Goal: Task Accomplishment & Management: Use online tool/utility

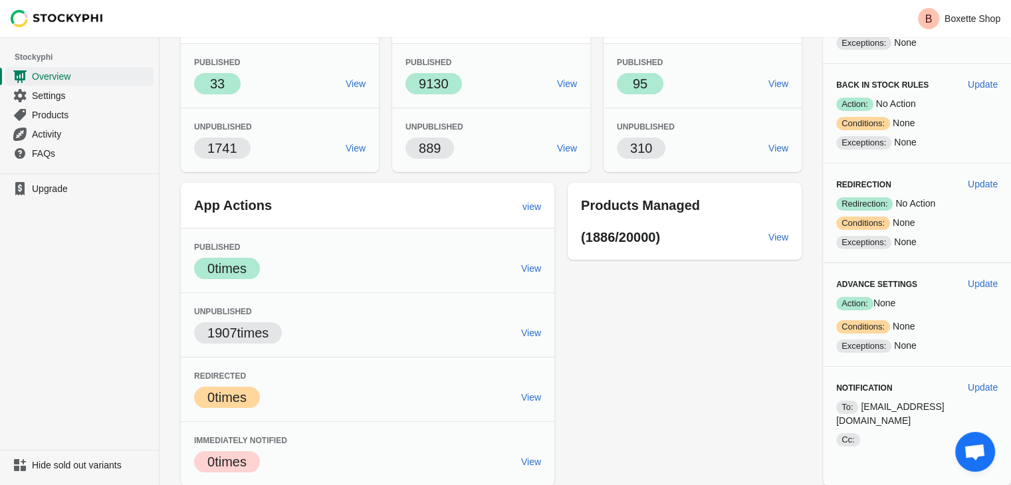
scroll to position [132, 0]
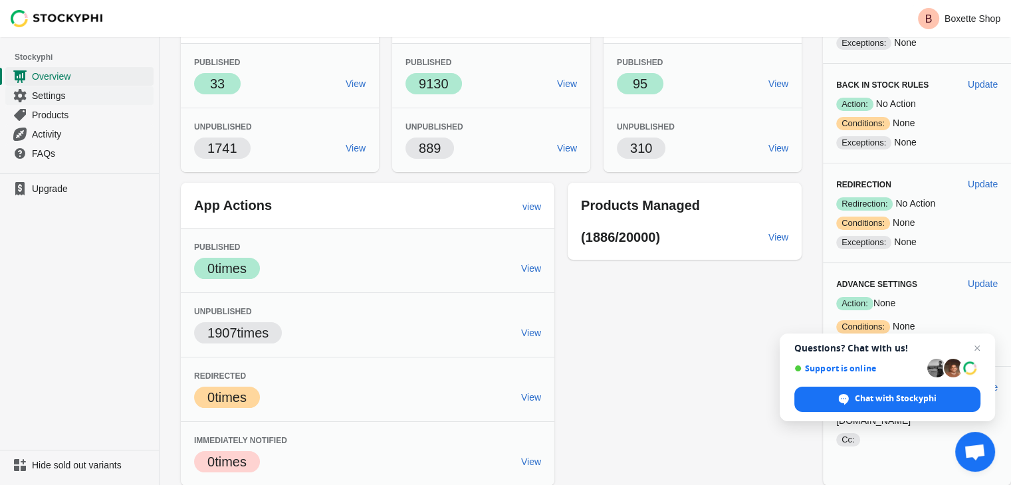
click at [68, 92] on span "Settings" at bounding box center [91, 95] width 119 height 13
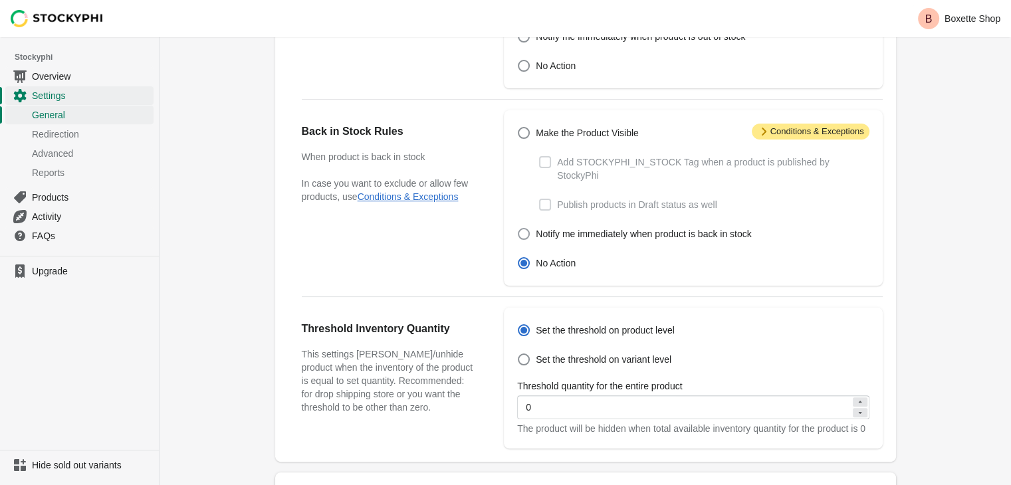
scroll to position [485, 0]
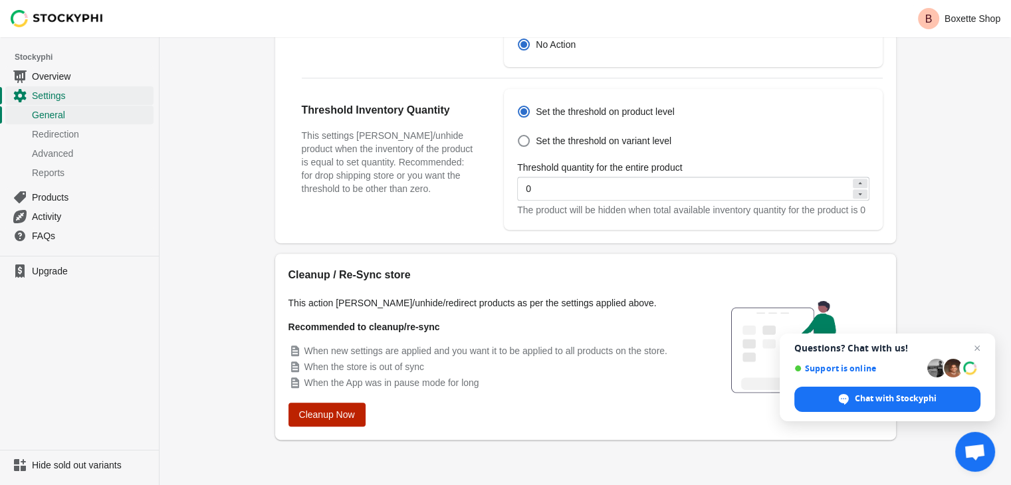
click at [320, 418] on span "Cleanup Now" at bounding box center [327, 415] width 56 height 11
